Goal: Task Accomplishment & Management: Use online tool/utility

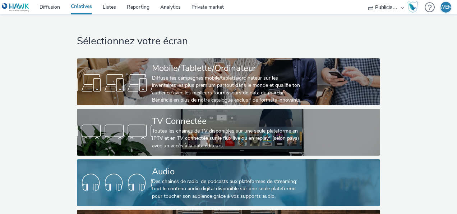
click at [175, 184] on div "Des chaînes de radio, de podcasts aux plateformes de streaming: tout le contenu…" at bounding box center [227, 189] width 150 height 22
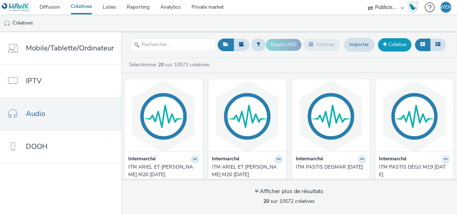
click at [402, 44] on link "Créative" at bounding box center [394, 44] width 33 height 13
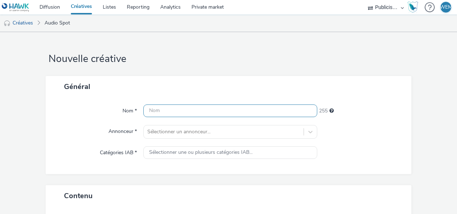
click at [207, 113] on input "text" at bounding box center [230, 110] width 174 height 13
click at [206, 111] on input "text" at bounding box center [230, 110] width 174 height 13
drag, startPoint x: 265, startPoint y: 113, endPoint x: -1, endPoint y: 108, distance: 266.8
click at [0, 108] on html "Diffusion Créatives Listes Reporting Analytics Private market Publicis Media Au…" at bounding box center [228, 107] width 457 height 214
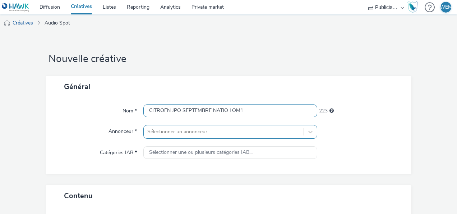
type input "CITROEN JPO SEPTEMBRE NATIO LOM1"
click at [163, 133] on div "Sélectionner un annonceur..." at bounding box center [230, 132] width 174 height 14
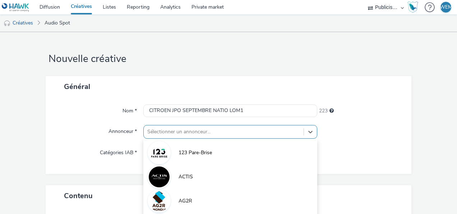
scroll to position [68, 0]
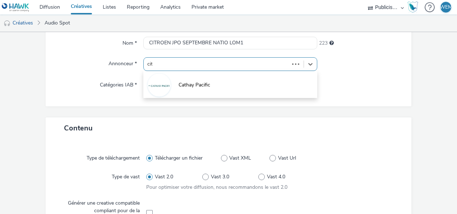
type input "citr"
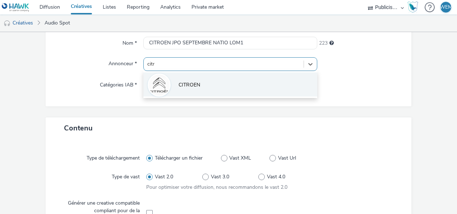
click at [201, 89] on li "CITROEN" at bounding box center [230, 84] width 174 height 24
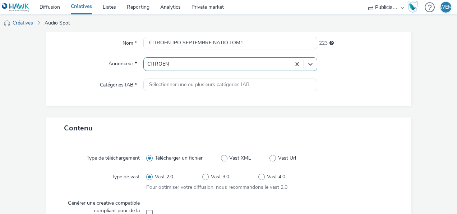
type input "[URL][DOMAIN_NAME]"
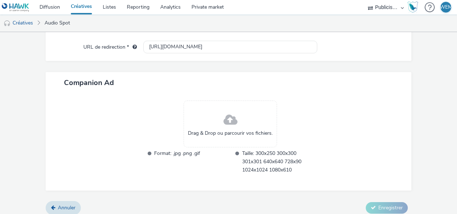
scroll to position [259, 0]
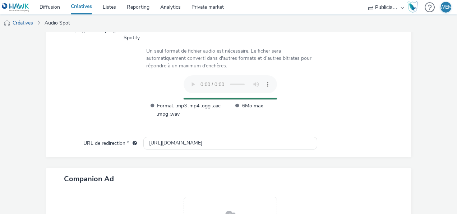
click at [397, 111] on div "Type de téléchargement Télécharger un fichier Vast XML Vast Url Type de vast Va…" at bounding box center [229, 48] width 352 height 178
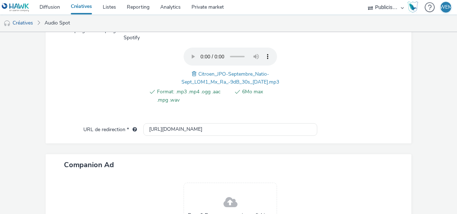
scroll to position [346, 0]
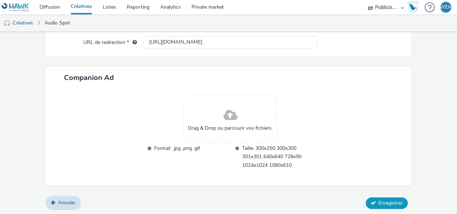
click at [379, 199] on span "Enregistrer" at bounding box center [391, 202] width 24 height 7
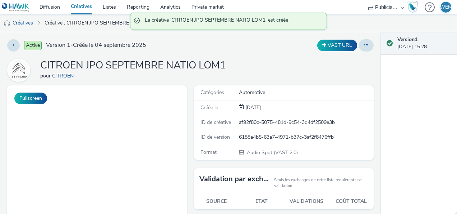
click at [214, 50] on div "Activé Version 1 - Créée le [DATE]" at bounding box center [117, 45] width 220 height 12
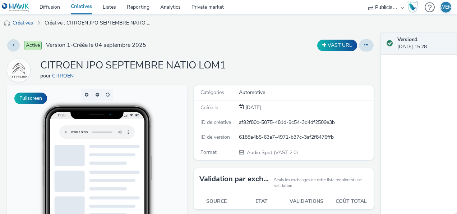
click at [83, 10] on link "Créatives" at bounding box center [81, 7] width 32 height 14
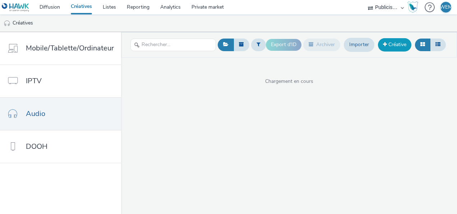
click at [397, 47] on link "Créative" at bounding box center [394, 44] width 33 height 13
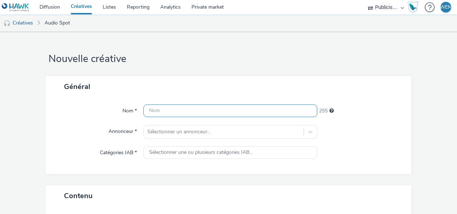
click at [214, 110] on input "text" at bounding box center [230, 110] width 174 height 13
paste input "CITROEN JPO SEPTEMBRE NATIO LOM1"
click at [280, 114] on input "CITROEN JPO SEPTEMBRE NATIO LOM2" at bounding box center [230, 110] width 174 height 13
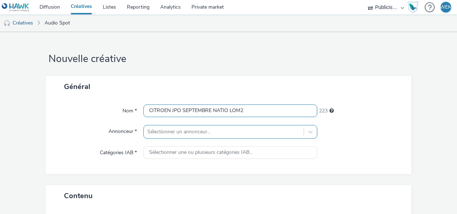
type input "CITROEN JPO SEPTEMBRE NATIO LOM2"
click at [232, 134] on div "Sélectionner un annonceur..." at bounding box center [230, 132] width 174 height 14
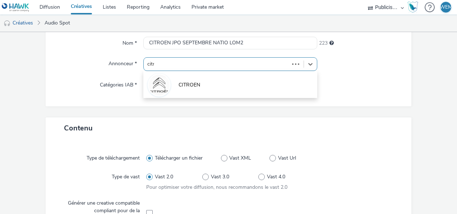
type input "citro"
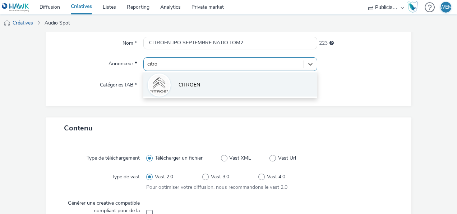
click at [222, 87] on li "CITROEN" at bounding box center [230, 84] width 174 height 24
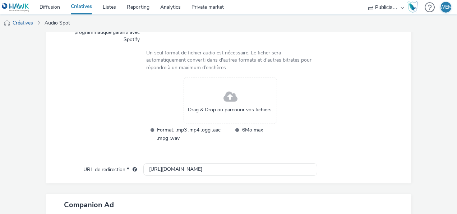
scroll to position [259, 0]
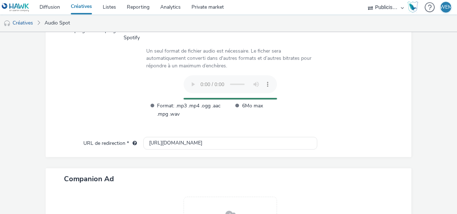
click at [390, 85] on div at bounding box center [357, 100] width 84 height 50
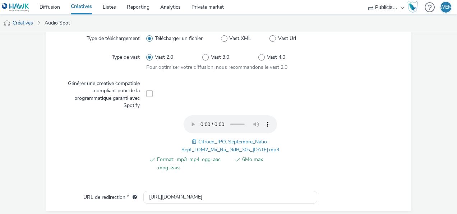
scroll to position [346, 0]
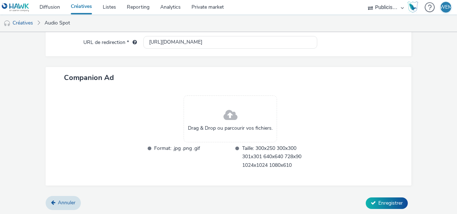
click at [385, 194] on div "Contenu Type de téléchargement Télécharger un fichier Vast XML Vast Url Type de…" at bounding box center [229, 19] width 366 height 353
click at [387, 197] on button "Enregistrer" at bounding box center [387, 203] width 42 height 12
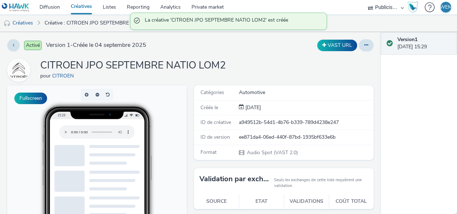
click at [82, 8] on link "Créatives" at bounding box center [81, 7] width 32 height 14
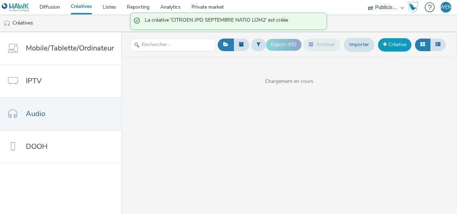
click at [401, 42] on link "Créative" at bounding box center [394, 44] width 33 height 13
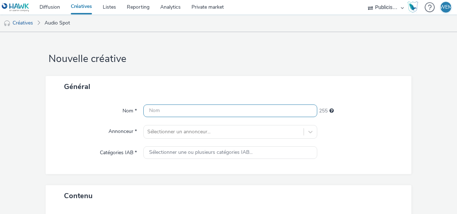
click at [157, 110] on input "text" at bounding box center [230, 110] width 174 height 13
paste input "CITROEN JPO SEPTEMBRE NATIO LOM2"
click at [242, 110] on input "CITROEN JPO SEPTEMBRE NATIO LOM3" at bounding box center [230, 110] width 174 height 13
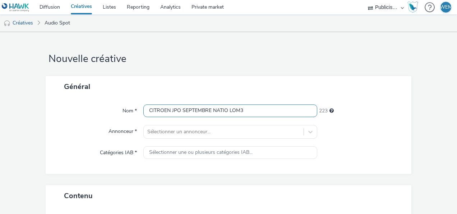
type input "CITROEN JPO SEPTEMBRE NATIO LOM3"
click at [303, 86] on div "Général" at bounding box center [229, 86] width 366 height 21
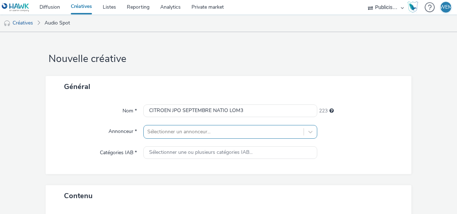
click at [277, 134] on div "Sélectionner un annonceur..." at bounding box center [230, 132] width 174 height 14
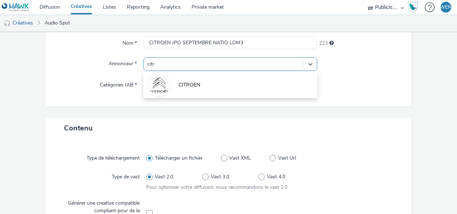
type input "citro"
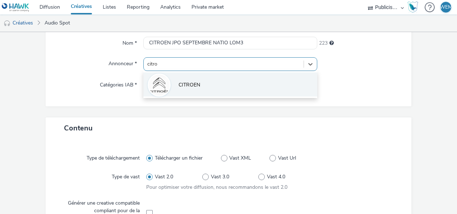
click at [260, 86] on li "CITROEN" at bounding box center [230, 84] width 174 height 24
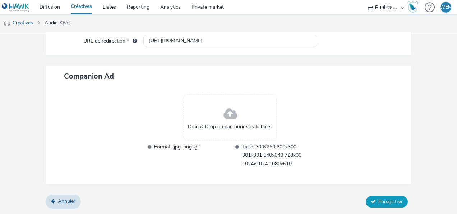
scroll to position [346, 0]
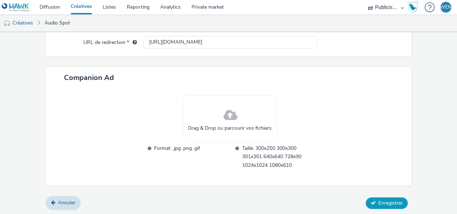
click at [379, 201] on span "Enregistrer" at bounding box center [391, 202] width 24 height 7
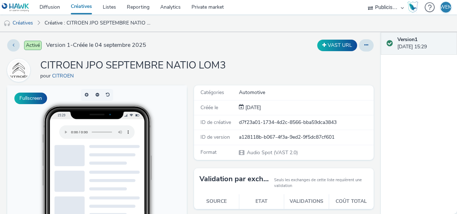
click at [84, 4] on link "Créatives" at bounding box center [81, 7] width 32 height 14
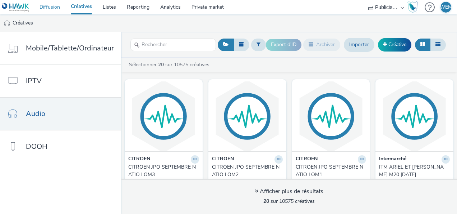
click at [50, 7] on link "Diffusion" at bounding box center [49, 7] width 31 height 14
